Goal: Transaction & Acquisition: Purchase product/service

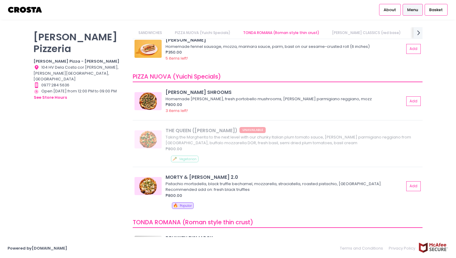
scroll to position [24, 0]
click at [104, 149] on div "[PERSON_NAME] Pizzeria [PERSON_NAME] Pizza - [PERSON_NAME] Location Created wit…" at bounding box center [79, 126] width 99 height 198
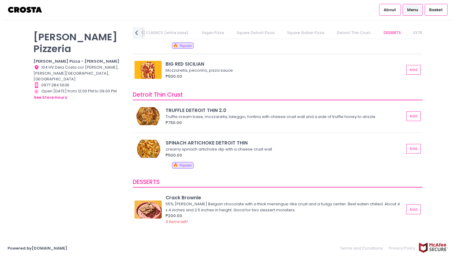
scroll to position [1038, 0]
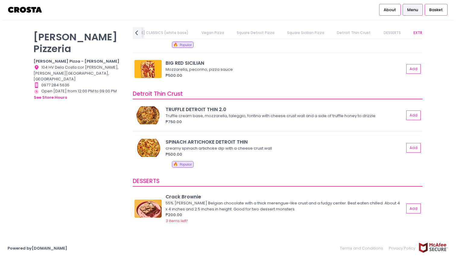
click at [143, 145] on img at bounding box center [147, 148] width 27 height 18
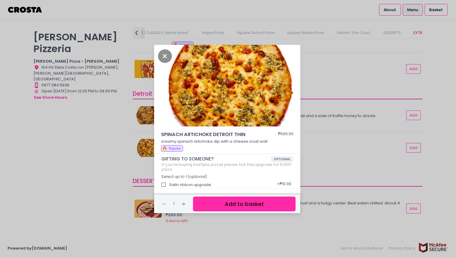
click at [131, 127] on div "SPINACH ARTICHOKE DETROIT THIN ₱500.00 creamy spinach artichoke dip with a chee…" at bounding box center [228, 129] width 456 height 258
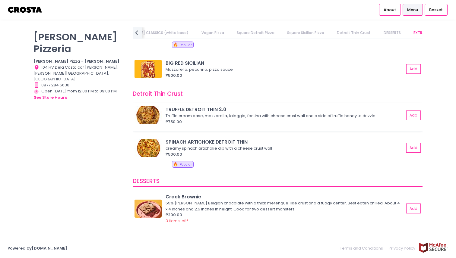
click at [146, 115] on img at bounding box center [147, 115] width 27 height 18
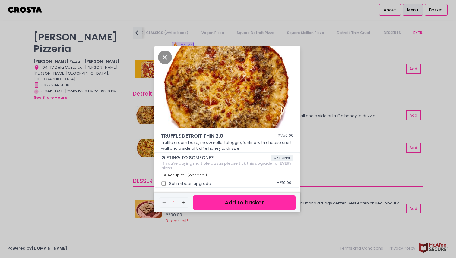
scroll to position [2, 0]
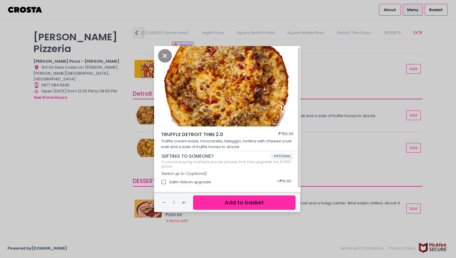
click at [350, 151] on div "TRUFFLE DETROIT THIN 2.0 ₱750.00 Truffle cream base, mozzarella, taleggio, font…" at bounding box center [228, 129] width 456 height 258
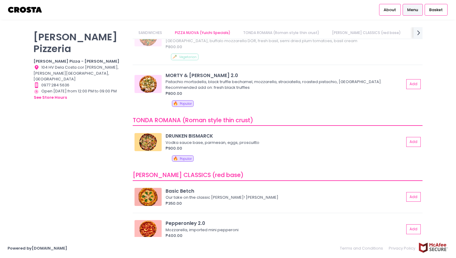
scroll to position [186, 0]
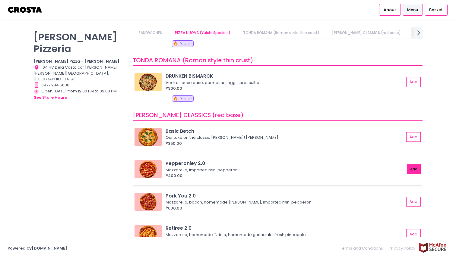
click at [414, 172] on button "Add" at bounding box center [414, 170] width 14 height 10
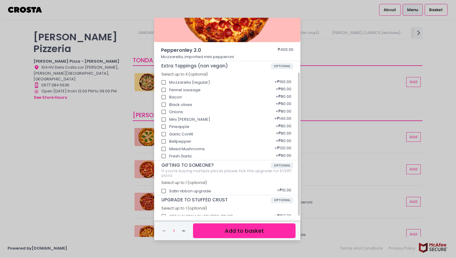
scroll to position [0, 0]
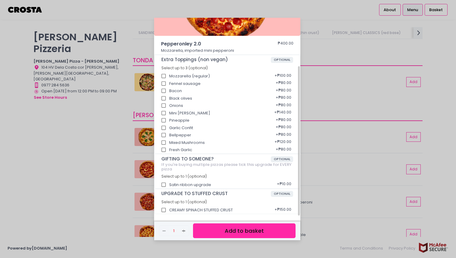
click at [215, 209] on div "CREAMY SPINACH STUFFED CRUST + ₱150.00" at bounding box center [227, 209] width 132 height 8
click at [165, 209] on input "CREAMY SPINACH STUFFED CRUST" at bounding box center [163, 210] width 11 height 11
checkbox input "true"
click at [255, 232] on button "Add to basket" at bounding box center [244, 231] width 102 height 15
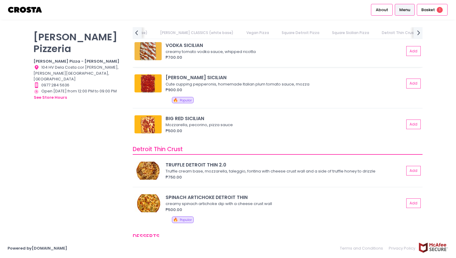
scroll to position [987, 0]
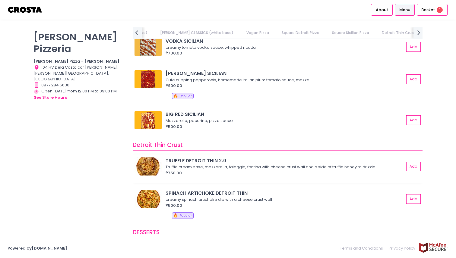
click at [147, 164] on img at bounding box center [147, 167] width 27 height 18
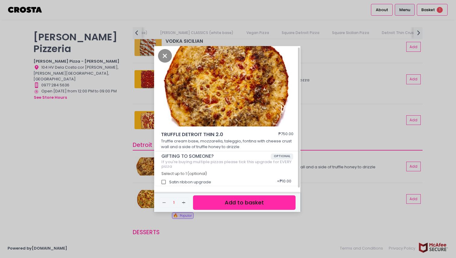
scroll to position [0, 0]
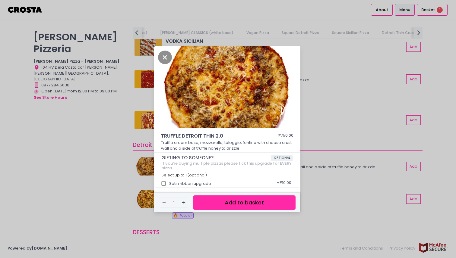
click at [141, 127] on div "TRUFFLE DETROIT THIN 2.0 ₱750.00 Truffle cream base, mozzarella, taleggio, font…" at bounding box center [228, 129] width 456 height 258
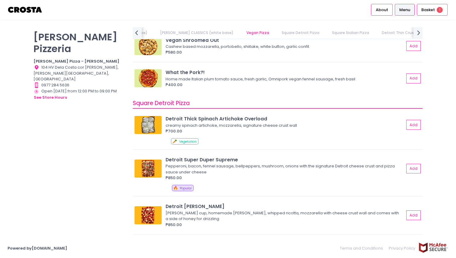
scroll to position [626, 0]
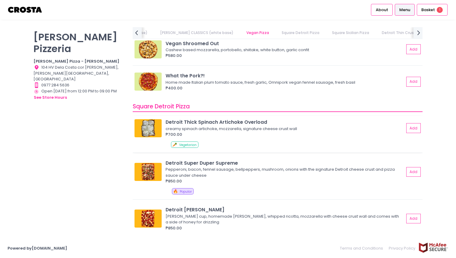
click at [142, 130] on img at bounding box center [147, 128] width 27 height 18
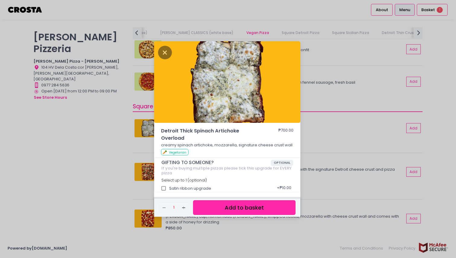
scroll to position [2, 0]
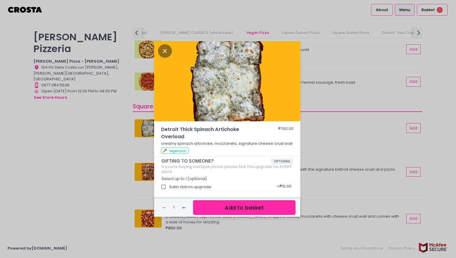
click at [319, 108] on div "Detroit Thick Spinach Artichoke Overload ₱700.00 creamy spinach artichoke, mozz…" at bounding box center [228, 129] width 456 height 258
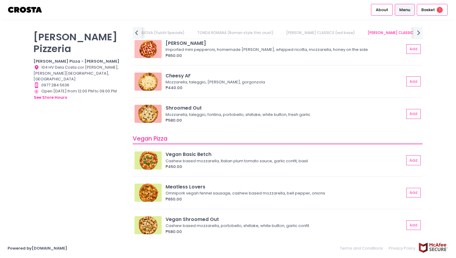
scroll to position [450, 0]
click at [147, 122] on img at bounding box center [147, 114] width 27 height 18
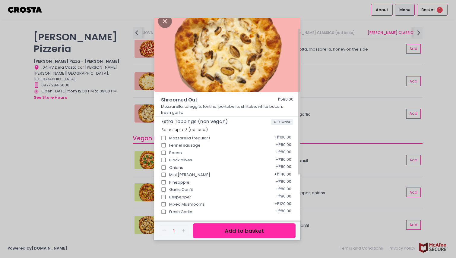
scroll to position [0, 0]
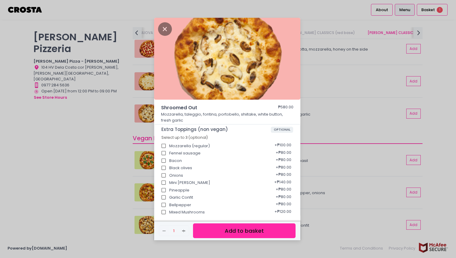
click at [349, 105] on div "Shroomed Out ₱580.00 Mozzarella, taleggio, fontina, portobello, shiitake, white…" at bounding box center [228, 129] width 456 height 258
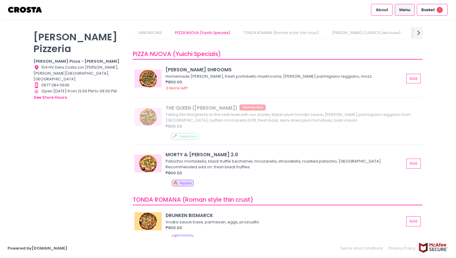
scroll to position [42, 0]
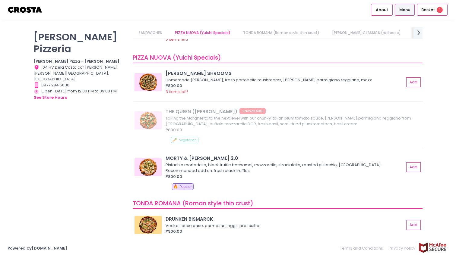
click at [157, 86] on img at bounding box center [147, 82] width 27 height 18
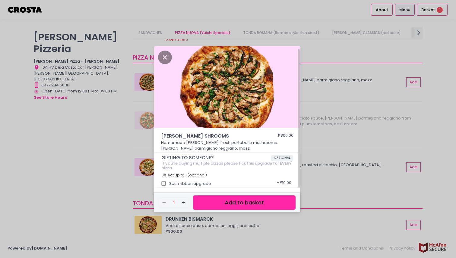
scroll to position [2, 0]
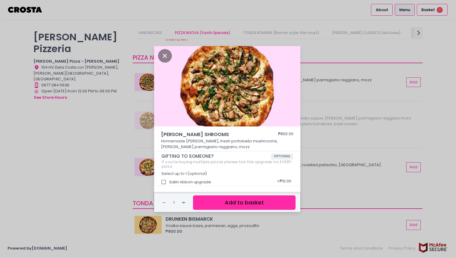
click at [120, 118] on div "[PERSON_NAME] SHROOMS ₱800.00 Homemade [PERSON_NAME], fresh portobello mushroom…" at bounding box center [228, 129] width 456 height 258
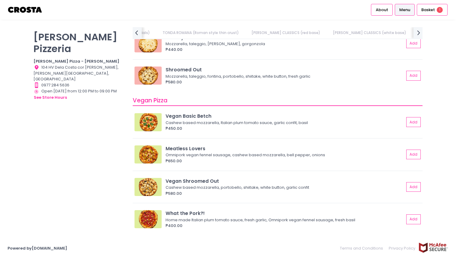
scroll to position [0, 137]
click at [416, 9] on div "Basket 1" at bounding box center [431, 10] width 31 height 12
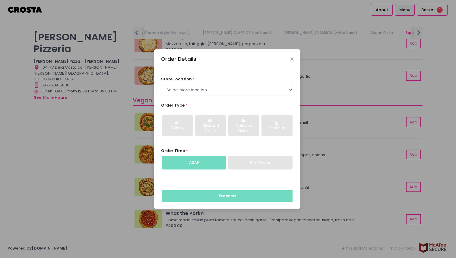
click at [409, 69] on div "Order Details store location * Select store location [PERSON_NAME] Pizza - [PER…" at bounding box center [228, 129] width 456 height 258
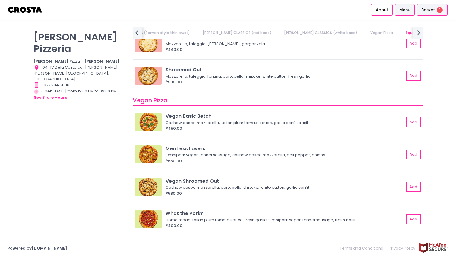
click at [436, 7] on div "Basket 1" at bounding box center [431, 10] width 31 height 12
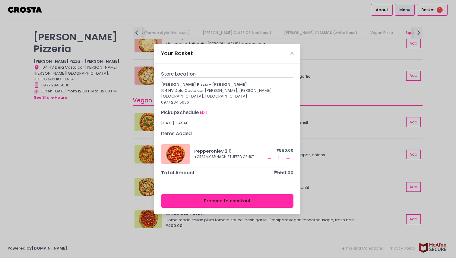
click at [347, 70] on div "Your Basket Store Location [PERSON_NAME] Pizza - [PERSON_NAME] 104 HV Dela Cost…" at bounding box center [228, 129] width 456 height 258
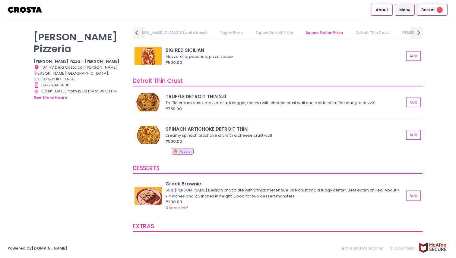
scroll to position [1050, 0]
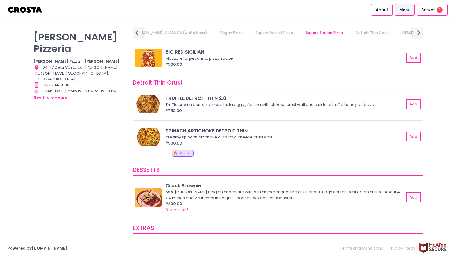
click at [148, 105] on img at bounding box center [147, 104] width 27 height 18
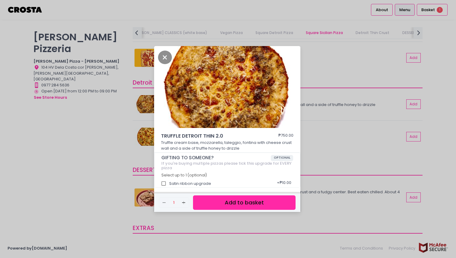
click at [112, 142] on div "TRUFFLE DETROIT THIN 2.0 ₱750.00 Truffle cream base, mozzarella, taleggio, font…" at bounding box center [228, 129] width 456 height 258
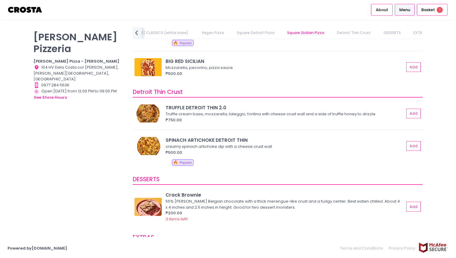
scroll to position [1034, 0]
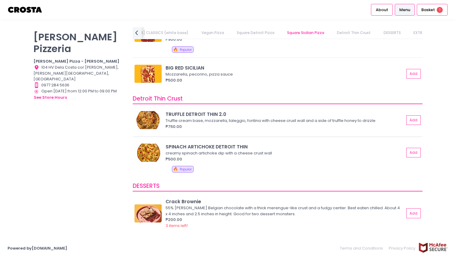
click at [149, 128] on img at bounding box center [147, 120] width 27 height 18
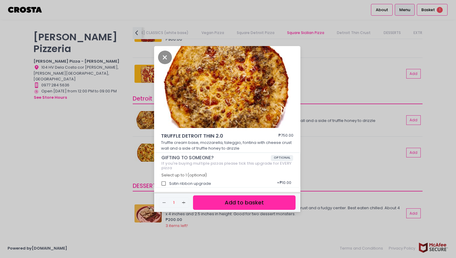
click at [310, 149] on div "TRUFFLE DETROIT THIN 2.0 ₱750.00 Truffle cream base, mozzarella, taleggio, font…" at bounding box center [228, 129] width 456 height 258
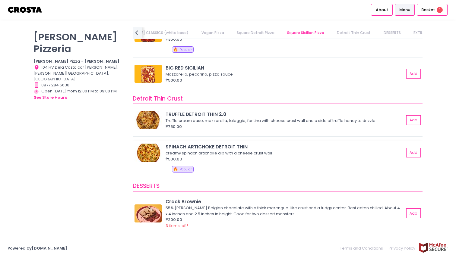
click at [145, 147] on img at bounding box center [147, 153] width 27 height 18
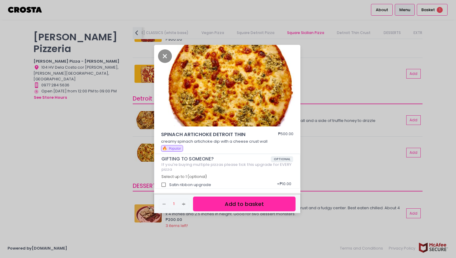
click at [315, 69] on div "SPINACH ARTICHOKE DETROIT THIN ₱500.00 creamy spinach artichoke dip with a chee…" at bounding box center [228, 129] width 456 height 258
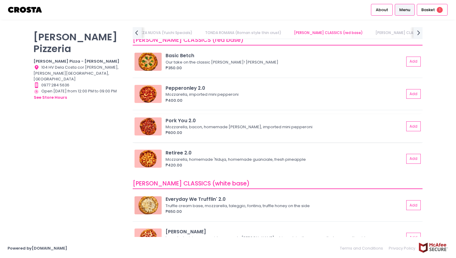
scroll to position [260, 0]
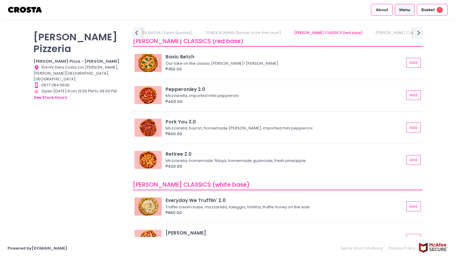
click at [152, 93] on img at bounding box center [147, 95] width 27 height 18
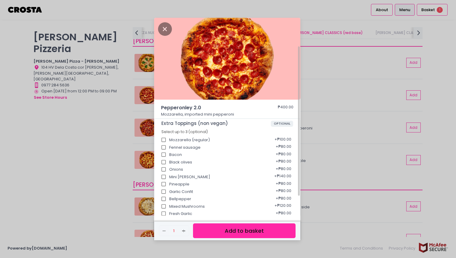
scroll to position [64, 0]
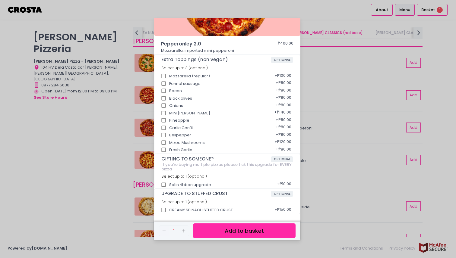
click at [334, 112] on div "Pepperonley 2.0 ₱400.00 Mozzarella, imported mini pepperoni Extra Toppings (non…" at bounding box center [228, 129] width 456 height 258
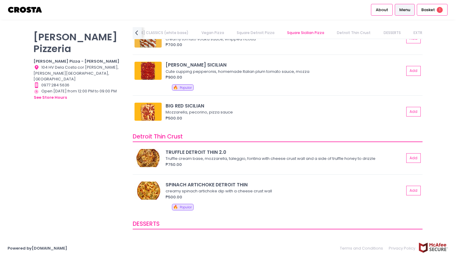
scroll to position [992, 0]
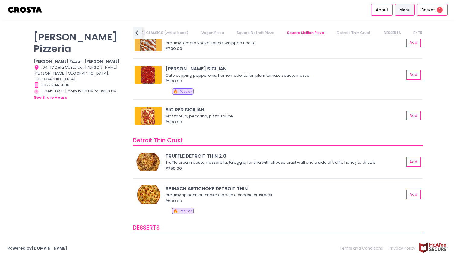
click at [153, 194] on img at bounding box center [147, 195] width 27 height 18
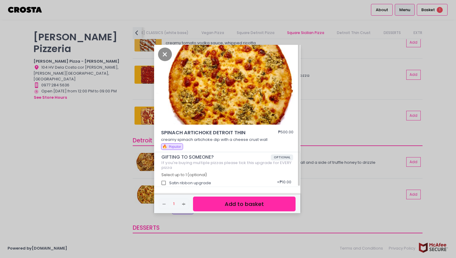
scroll to position [0, 0]
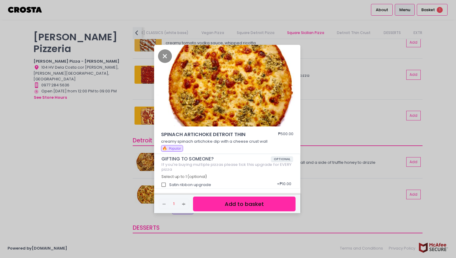
click at [208, 203] on button "Add to basket" at bounding box center [244, 204] width 102 height 15
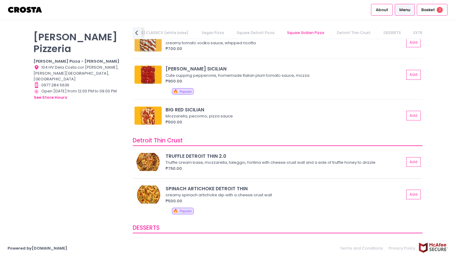
click at [153, 164] on img at bounding box center [147, 162] width 27 height 18
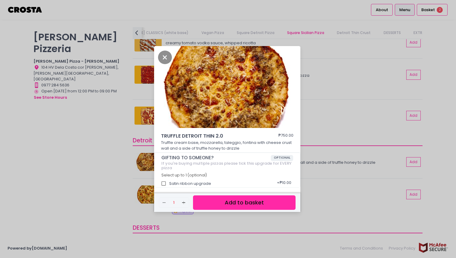
click at [120, 193] on div "TRUFFLE DETROIT THIN 2.0 ₱750.00 Truffle cream base, mozzarella, taleggio, font…" at bounding box center [228, 129] width 456 height 258
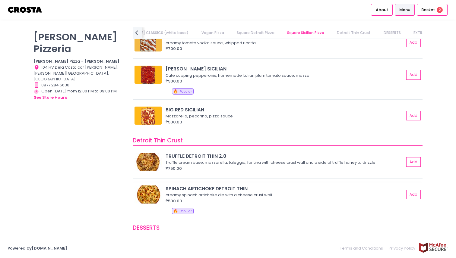
click at [150, 198] on img at bounding box center [147, 195] width 27 height 18
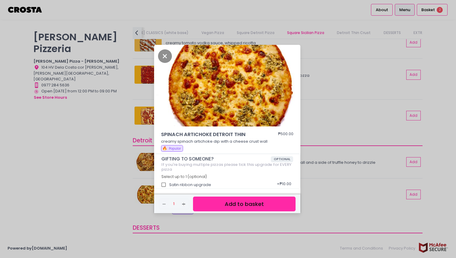
click at [119, 172] on div "SPINACH ARTICHOKE DETROIT THIN ₱500.00 creamy spinach artichoke dip with a chee…" at bounding box center [228, 129] width 456 height 258
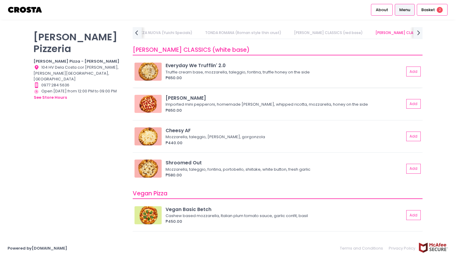
scroll to position [384, 0]
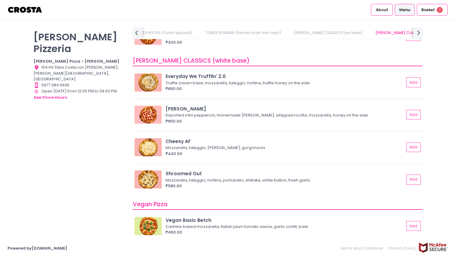
click at [140, 86] on img at bounding box center [147, 83] width 27 height 18
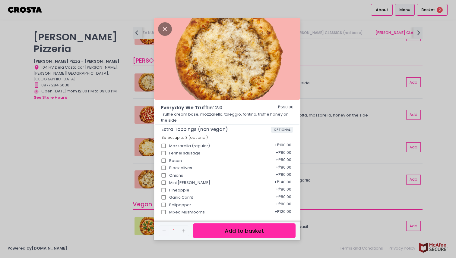
scroll to position [70, 0]
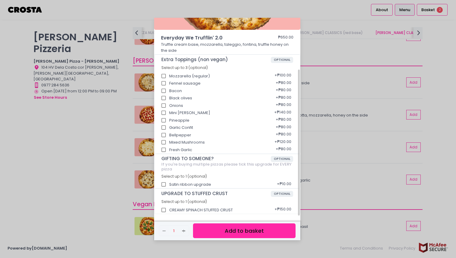
click at [138, 173] on div "Everyday We Trufflin' 2.0 ₱650.00 Truffle cream base, mozzarella, taleggio, fon…" at bounding box center [228, 129] width 456 height 258
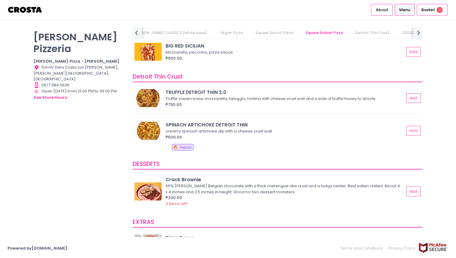
scroll to position [991, 0]
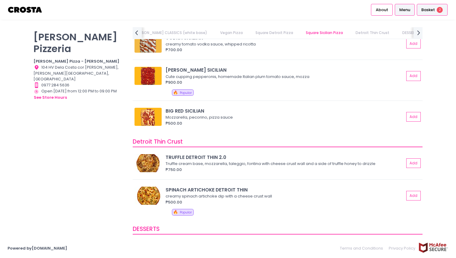
click at [427, 10] on span "Basket" at bounding box center [428, 10] width 14 height 6
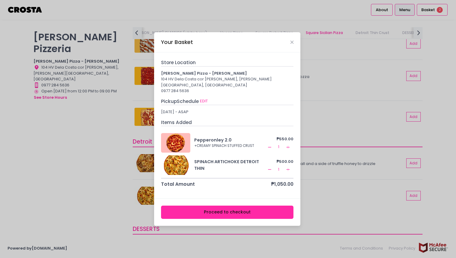
click at [269, 167] on icon "Remove Created with Sketch." at bounding box center [269, 169] width 5 height 5
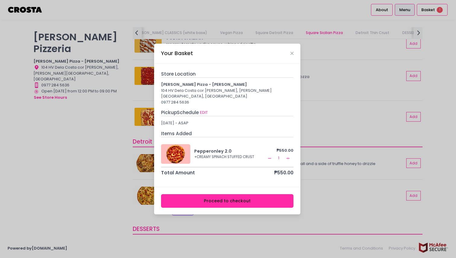
click at [331, 112] on div "Your Basket Store Location [PERSON_NAME] Pizza - [PERSON_NAME] 104 HV Dela Cost…" at bounding box center [228, 129] width 456 height 258
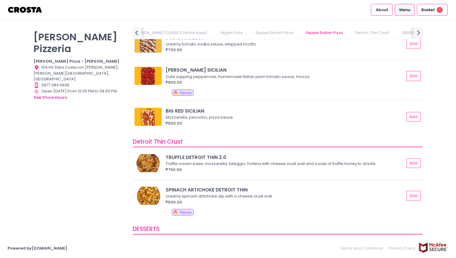
click at [190, 170] on div "₱750.00" at bounding box center [284, 170] width 238 height 6
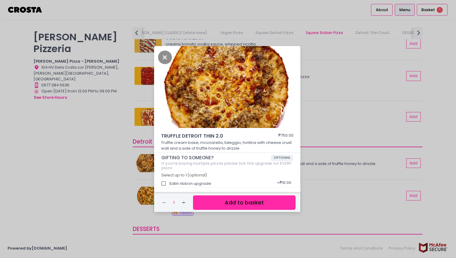
scroll to position [2, 0]
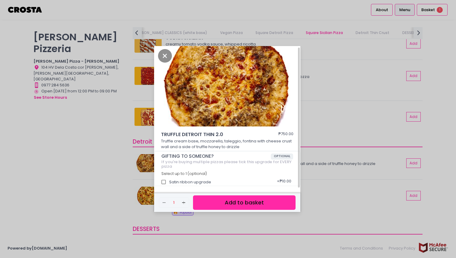
click at [225, 204] on button "Add to basket" at bounding box center [244, 203] width 102 height 15
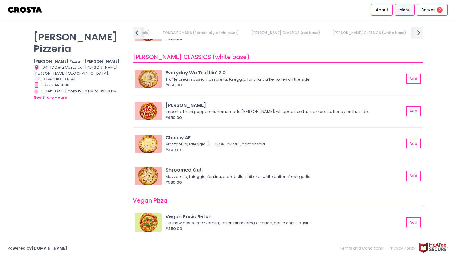
scroll to position [392, 0]
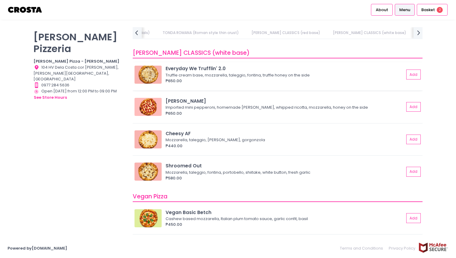
click at [156, 73] on img at bounding box center [147, 75] width 27 height 18
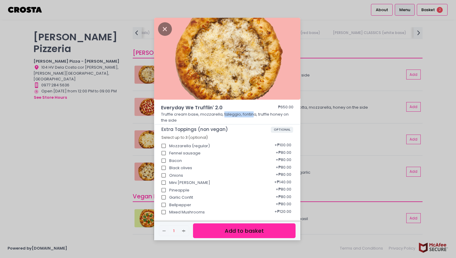
drag, startPoint x: 223, startPoint y: 115, endPoint x: 252, endPoint y: 113, distance: 29.0
click at [252, 113] on p "Truffle cream base, mozzarella, taleggio, fontina, truffle honey on the side" at bounding box center [227, 118] width 133 height 12
click at [211, 118] on p "Truffle cream base, mozzarella, taleggio, fontina, truffle honey on the side" at bounding box center [227, 118] width 133 height 12
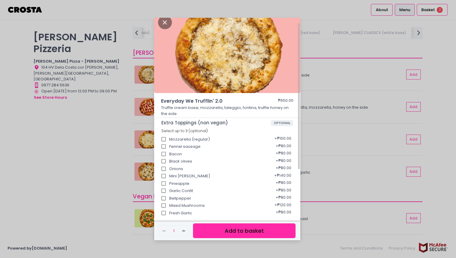
scroll to position [7, 0]
click at [175, 190] on div "Garlic Confit + ₱80.00" at bounding box center [227, 189] width 132 height 8
click at [164, 191] on input "Garlic Confit" at bounding box center [163, 190] width 11 height 11
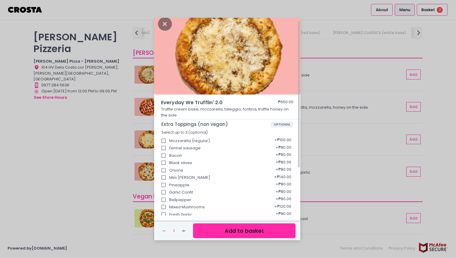
click at [163, 192] on input "Garlic Confit" at bounding box center [163, 192] width 11 height 11
checkbox input "true"
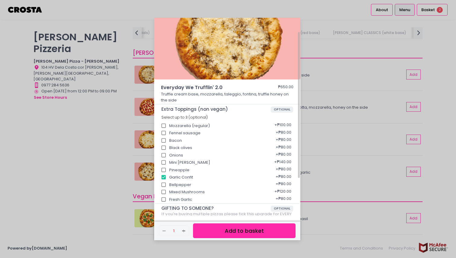
scroll to position [22, 0]
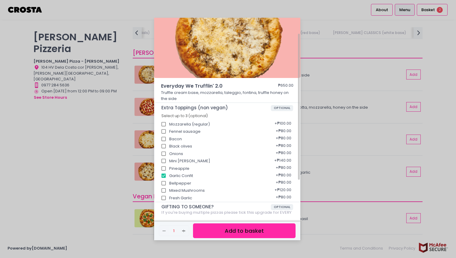
click at [166, 188] on input "Mixed Mushrooms" at bounding box center [163, 190] width 11 height 11
checkbox input "true"
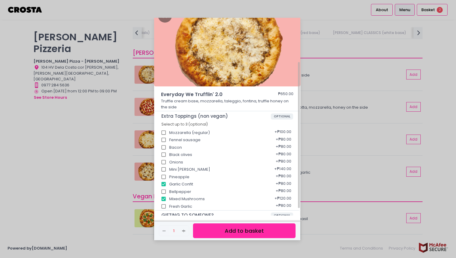
scroll to position [8, 0]
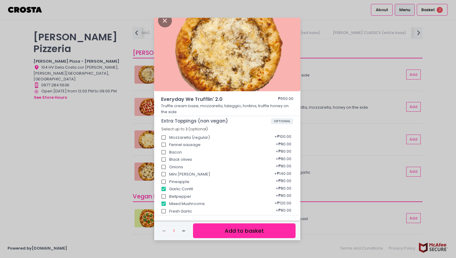
click at [146, 165] on div "Everyday We Trufflin' 2.0 ₱650.00 Truffle cream base, mozzarella, taleggio, fon…" at bounding box center [228, 129] width 456 height 258
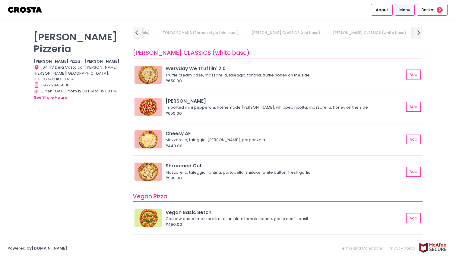
click at [150, 171] on img at bounding box center [147, 172] width 27 height 18
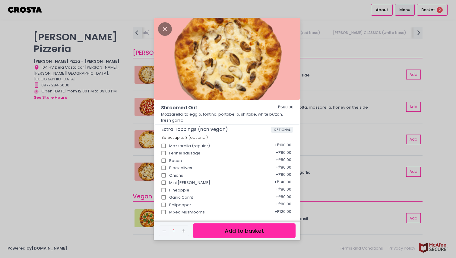
click at [113, 137] on div "Shroomed Out ₱580.00 Mozzarella, taleggio, fontina, portobello, shiitake, white…" at bounding box center [228, 129] width 456 height 258
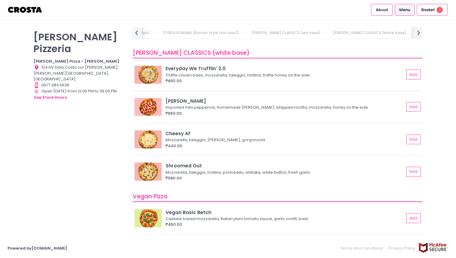
click at [155, 83] on img at bounding box center [147, 75] width 27 height 18
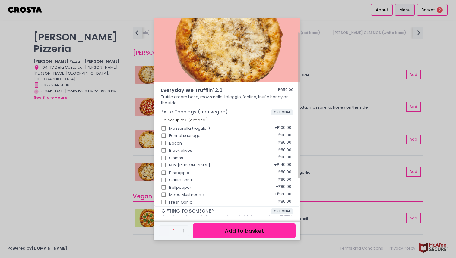
scroll to position [18, 0]
click at [164, 179] on input "Garlic Confit" at bounding box center [163, 179] width 11 height 11
checkbox input "true"
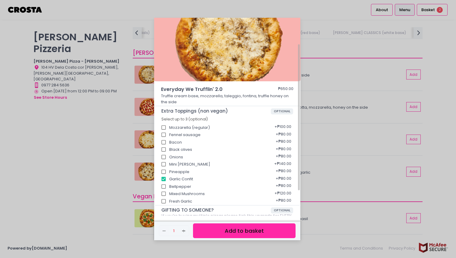
scroll to position [31, 0]
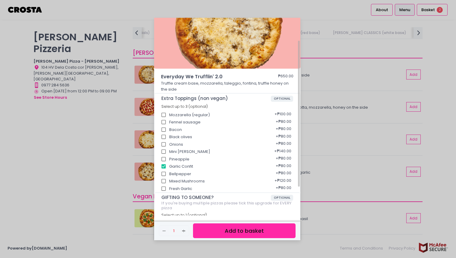
click at [165, 180] on input "Mixed Mushrooms" at bounding box center [163, 181] width 11 height 11
checkbox input "true"
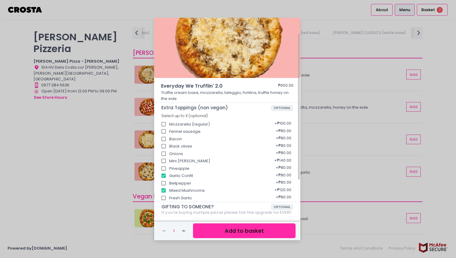
scroll to position [70, 0]
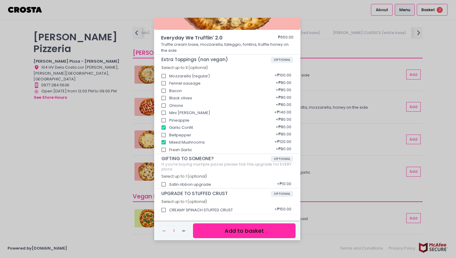
click at [228, 233] on button "Add to basket" at bounding box center [244, 231] width 102 height 15
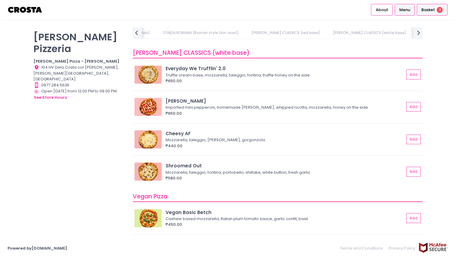
click at [440, 9] on span "3" at bounding box center [439, 10] width 6 height 6
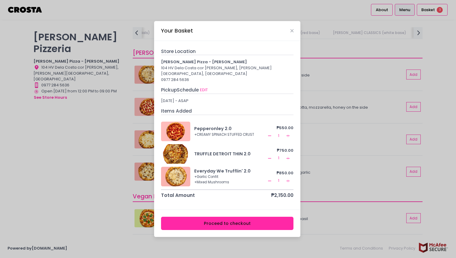
click at [270, 179] on icon "Remove Created with Sketch." at bounding box center [269, 181] width 5 height 5
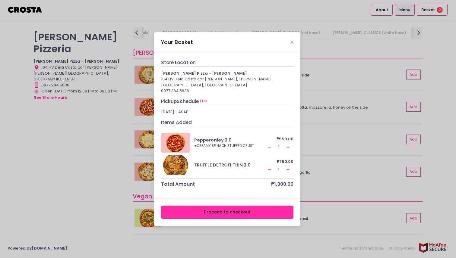
click at [328, 160] on div "Your Basket Store Location [PERSON_NAME] Pizza - [PERSON_NAME] 104 HV Dela Cost…" at bounding box center [228, 129] width 456 height 258
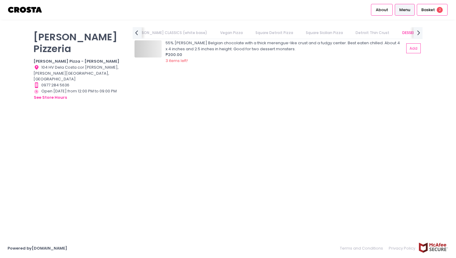
scroll to position [0, 306]
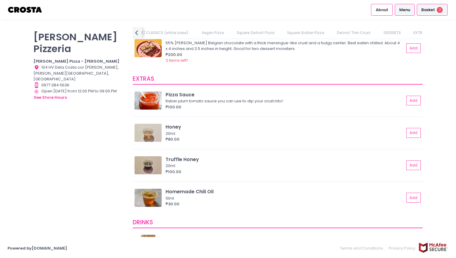
click at [431, 11] on span "Basket" at bounding box center [428, 10] width 14 height 6
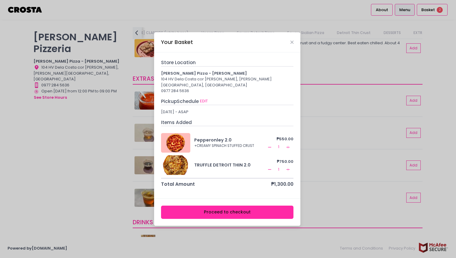
click at [328, 115] on div "Your Basket Store Location [PERSON_NAME] Pizza - [PERSON_NAME] 104 HV Dela Cost…" at bounding box center [228, 129] width 456 height 258
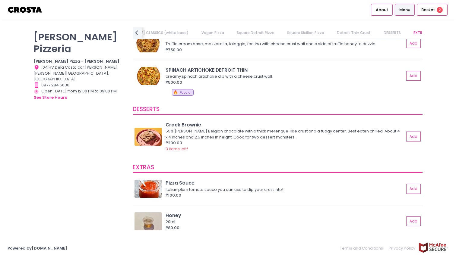
scroll to position [1211, 0]
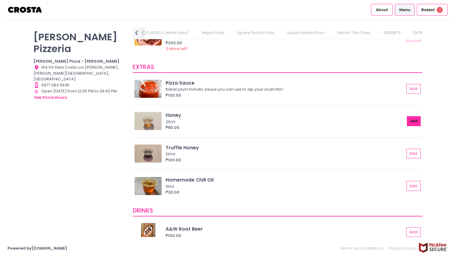
click at [415, 120] on button "Add" at bounding box center [414, 121] width 14 height 10
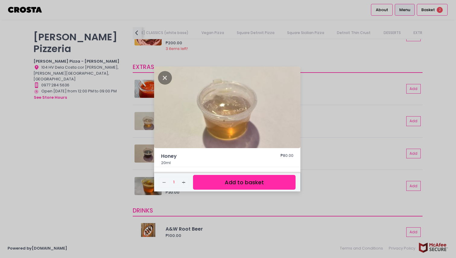
click at [221, 188] on button "Add to basket" at bounding box center [244, 182] width 102 height 15
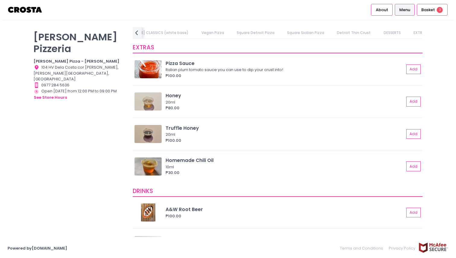
scroll to position [1231, 0]
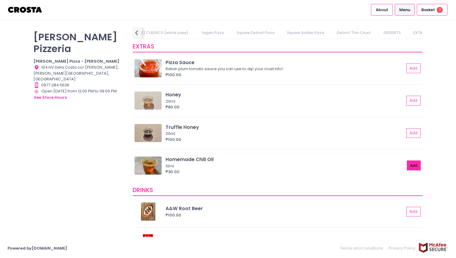
click at [413, 168] on button "Add" at bounding box center [414, 166] width 14 height 10
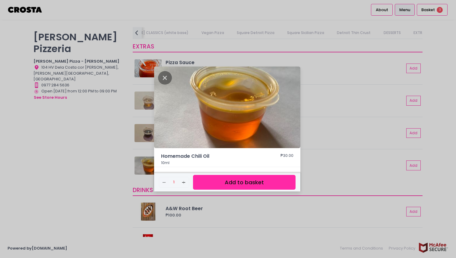
click at [254, 180] on button "Add to basket" at bounding box center [244, 182] width 102 height 15
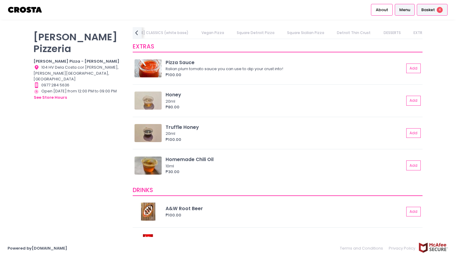
click at [437, 8] on div "Basket 4" at bounding box center [431, 10] width 31 height 12
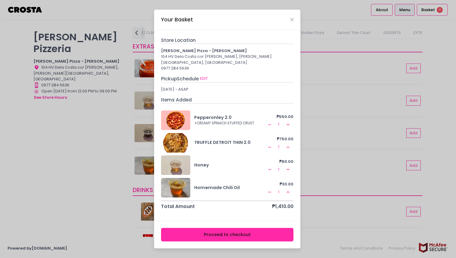
click at [335, 140] on div "Your Basket Store Location [PERSON_NAME] Pizza - [PERSON_NAME] 104 HV Dela Cost…" at bounding box center [228, 129] width 456 height 258
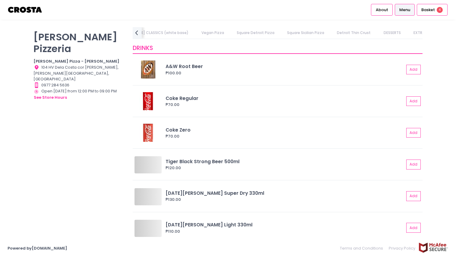
scroll to position [1380, 0]
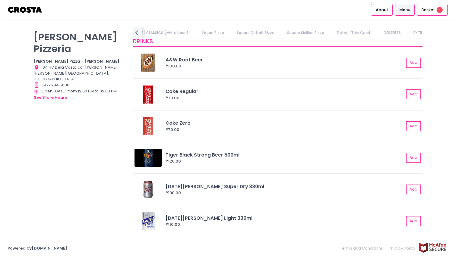
click at [377, 35] on link "DESSERTS" at bounding box center [391, 32] width 29 height 11
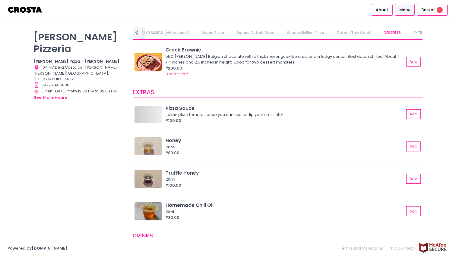
scroll to position [1172, 0]
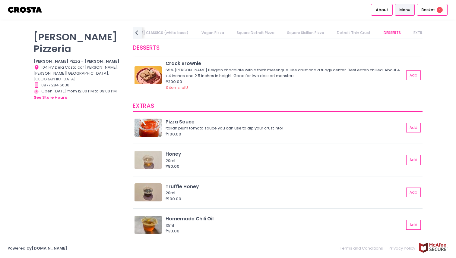
click at [147, 76] on img at bounding box center [147, 75] width 27 height 18
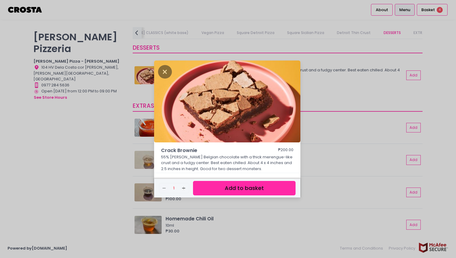
click at [234, 191] on button "Add to basket" at bounding box center [244, 188] width 102 height 15
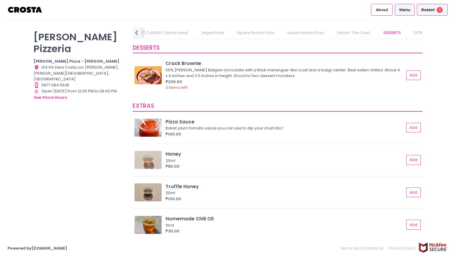
click at [437, 8] on span "5" at bounding box center [439, 10] width 6 height 6
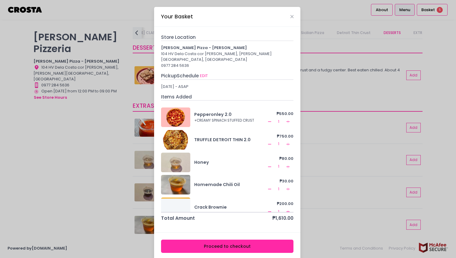
scroll to position [8, 0]
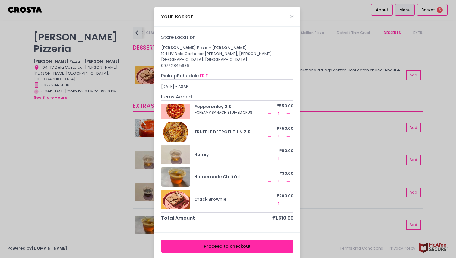
click at [225, 241] on button "Proceed to checkout" at bounding box center [227, 247] width 133 height 14
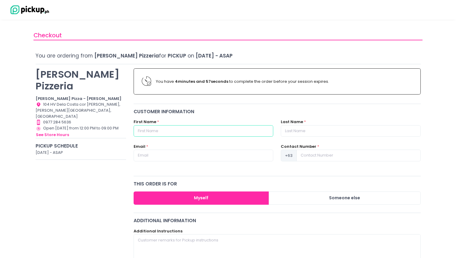
click at [188, 131] on input "text" at bounding box center [203, 130] width 140 height 11
type input "Inah"
type input "[PERSON_NAME]"
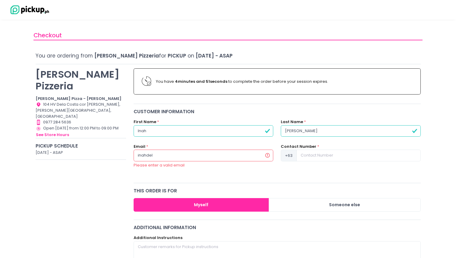
type input "[EMAIL_ADDRESS][DOMAIN_NAME]"
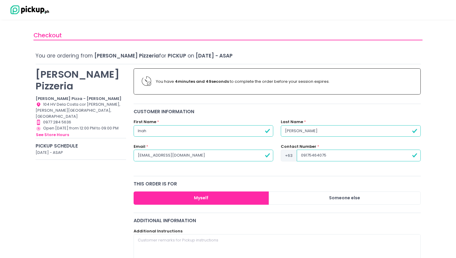
click at [301, 158] on input "09175464075" at bounding box center [359, 155] width 124 height 11
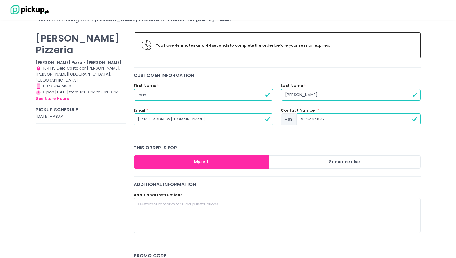
type input "9175464075"
click at [196, 210] on textarea at bounding box center [276, 215] width 287 height 35
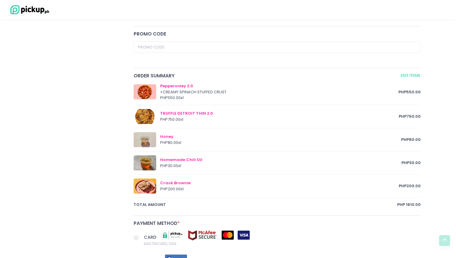
scroll to position [368, 0]
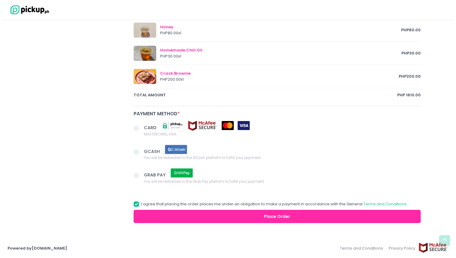
click at [140, 153] on span at bounding box center [138, 152] width 10 height 8
click at [141, 153] on input "GCASH You will be redirected to the GCash platform to fulfill your payment." at bounding box center [143, 151] width 4 height 4
click at [179, 217] on button "Place Order" at bounding box center [276, 217] width 287 height 14
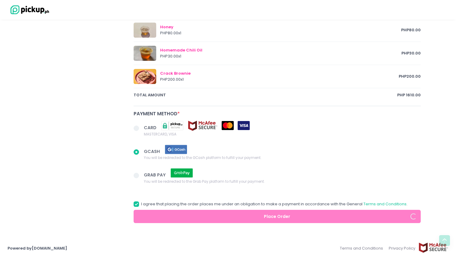
radio input "true"
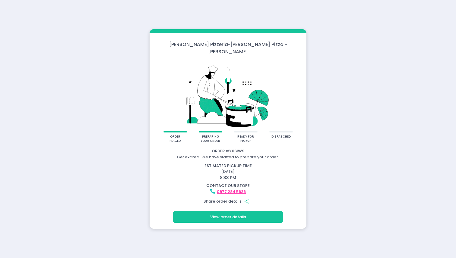
click at [242, 211] on button "View order details" at bounding box center [228, 216] width 110 height 11
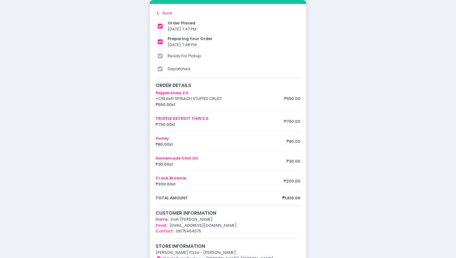
scroll to position [41, 0]
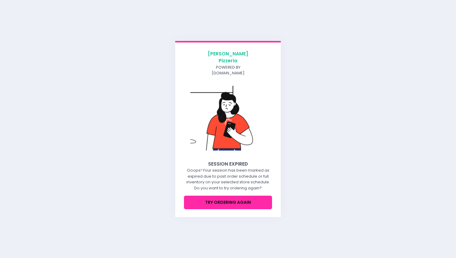
click at [218, 196] on button "try ordering again" at bounding box center [228, 203] width 88 height 14
